Goal: Information Seeking & Learning: Learn about a topic

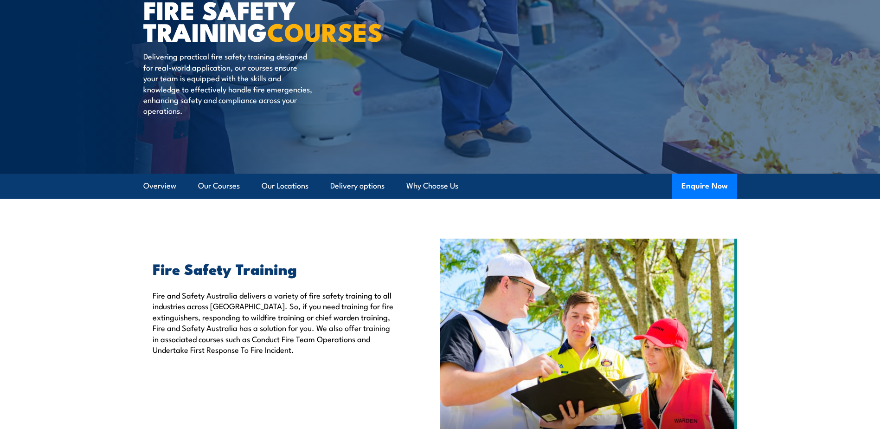
scroll to position [139, 0]
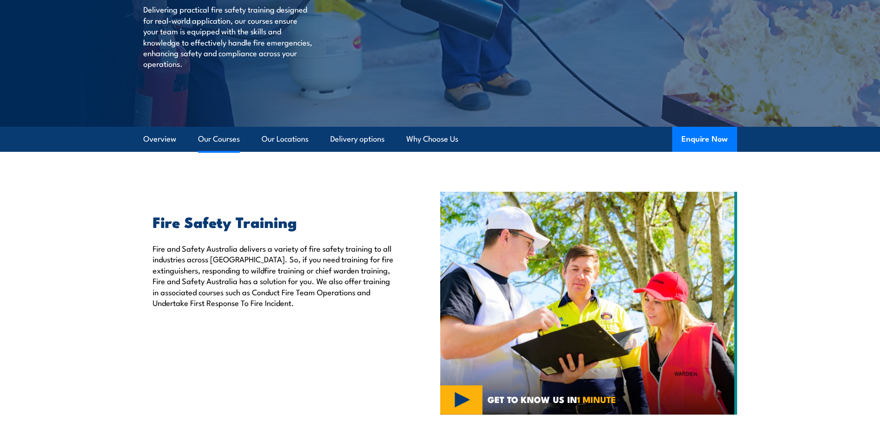
click at [224, 136] on link "Our Courses" at bounding box center [219, 139] width 42 height 25
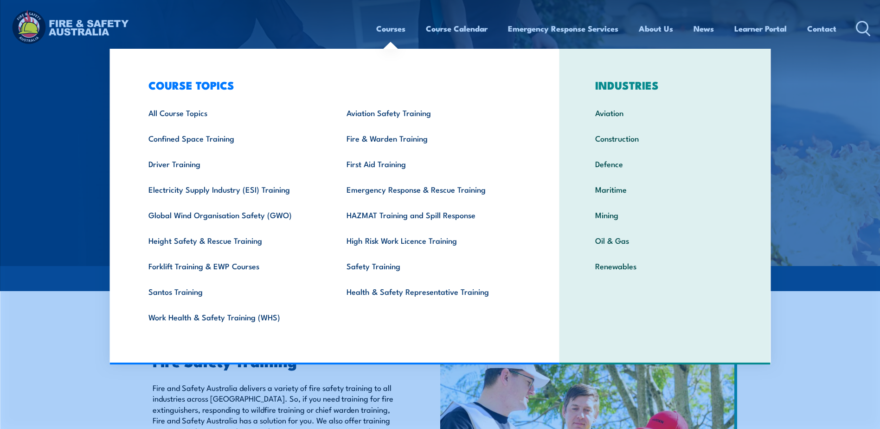
click at [392, 27] on link "Courses" at bounding box center [390, 28] width 29 height 25
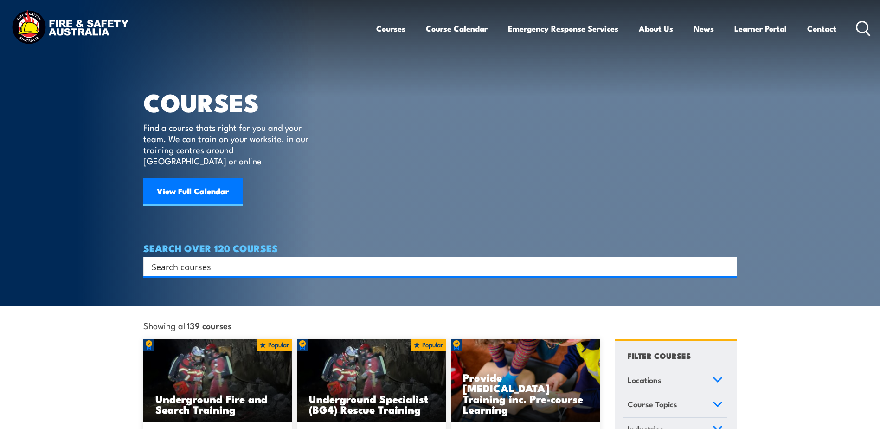
click at [195, 259] on input "Search input" at bounding box center [434, 266] width 565 height 14
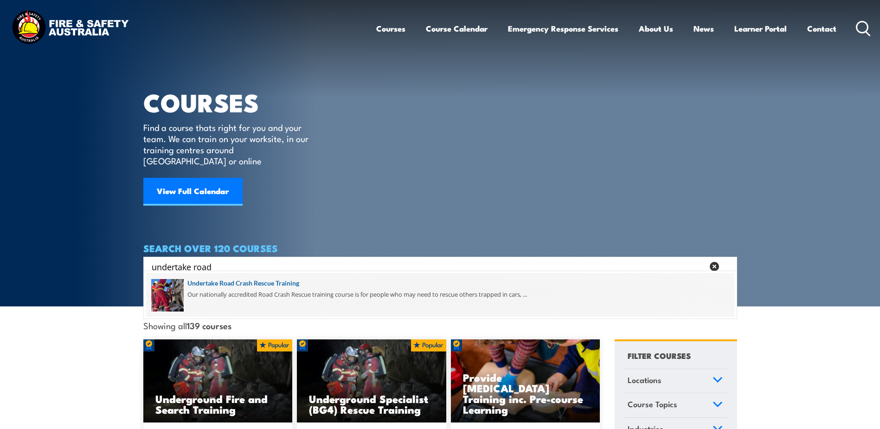
type input "undertake road"
click at [225, 280] on span at bounding box center [440, 295] width 588 height 44
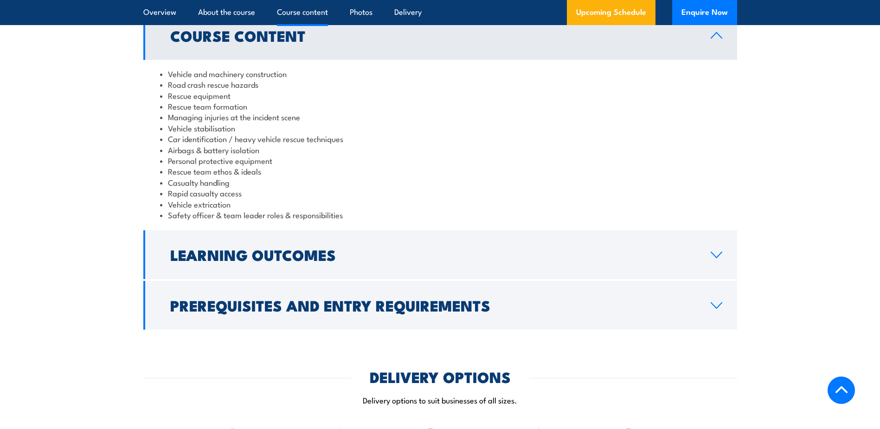
scroll to position [789, 0]
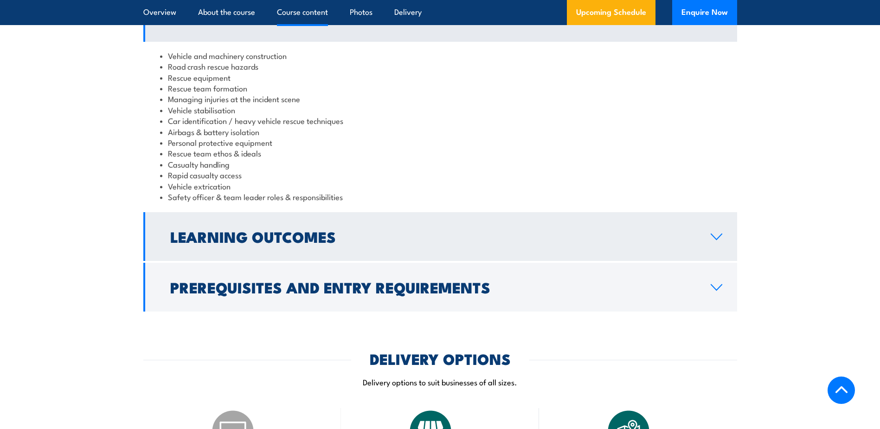
click at [715, 234] on icon at bounding box center [716, 236] width 13 height 7
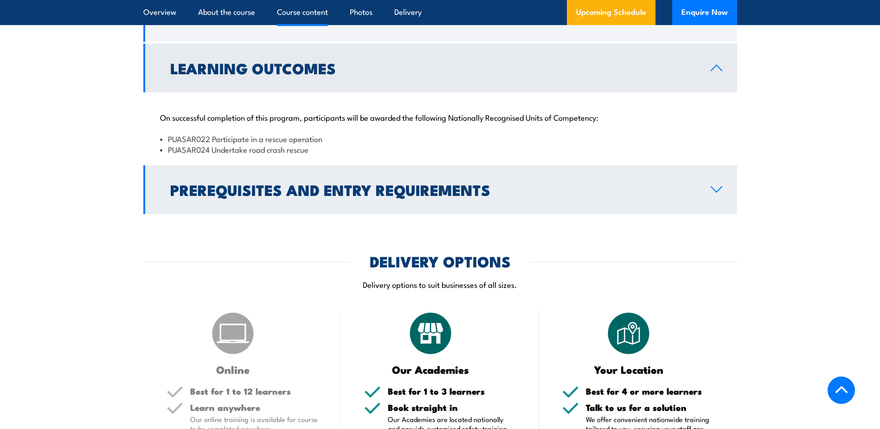
click at [716, 189] on icon at bounding box center [716, 189] width 13 height 7
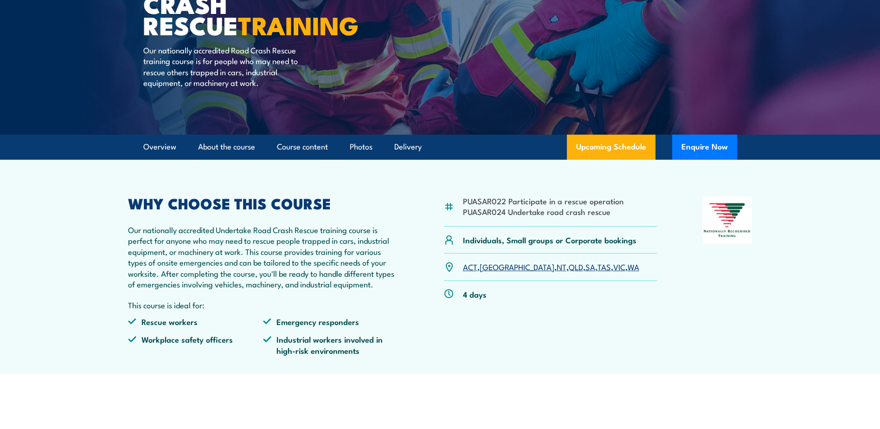
scroll to position [139, 0]
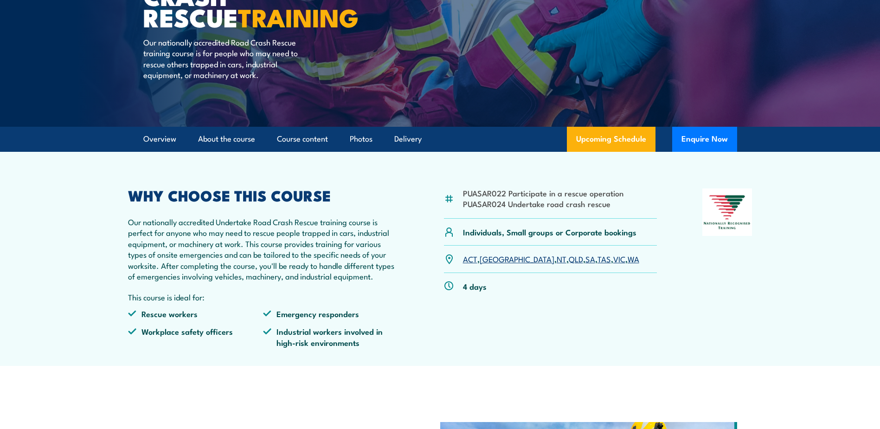
click at [585, 258] on link "SA" at bounding box center [590, 258] width 10 height 11
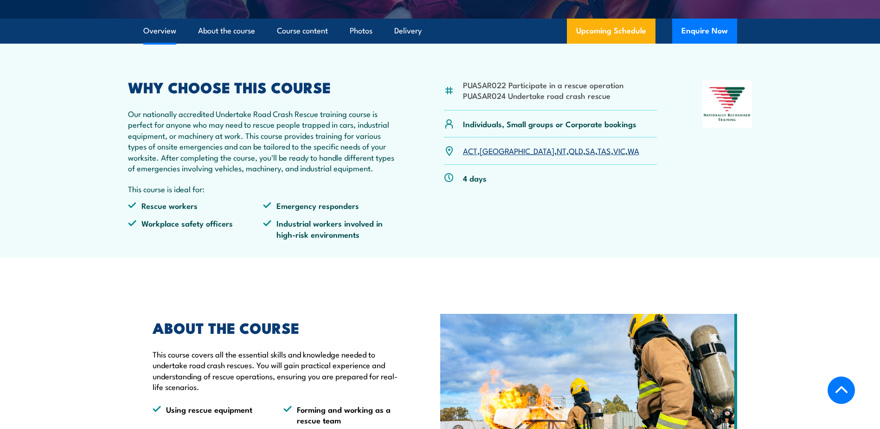
scroll to position [153, 0]
